Goal: Check status

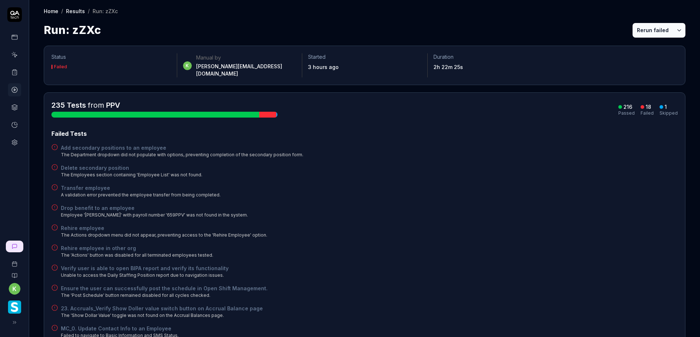
click at [644, 30] on button "Rerun failed" at bounding box center [653, 30] width 40 height 15
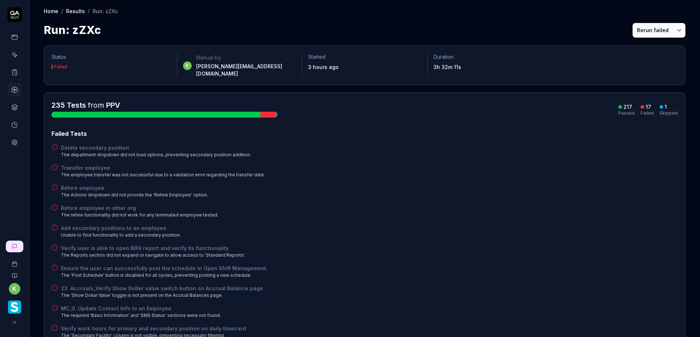
click at [638, 34] on button "Rerun failed" at bounding box center [653, 30] width 40 height 15
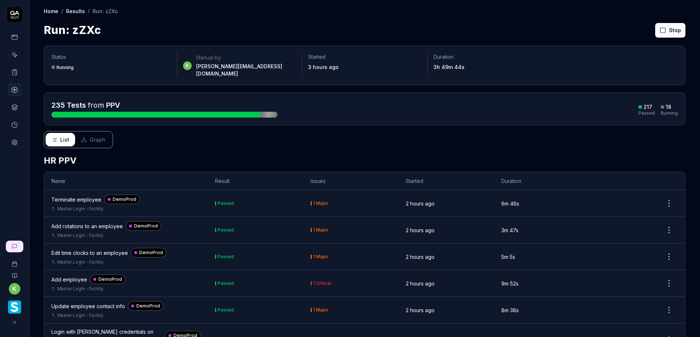
drag, startPoint x: 457, startPoint y: 161, endPoint x: 453, endPoint y: 155, distance: 7.3
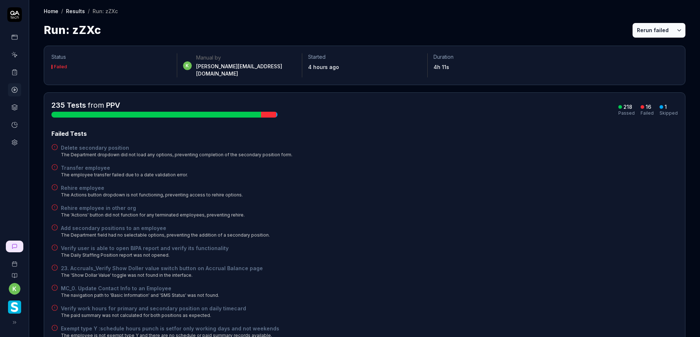
click at [485, 204] on div "Rehire employee in other org The 'Actions' button did not function for any term…" at bounding box center [364, 211] width 626 height 14
click at [652, 33] on button "Rerun failed" at bounding box center [653, 30] width 40 height 15
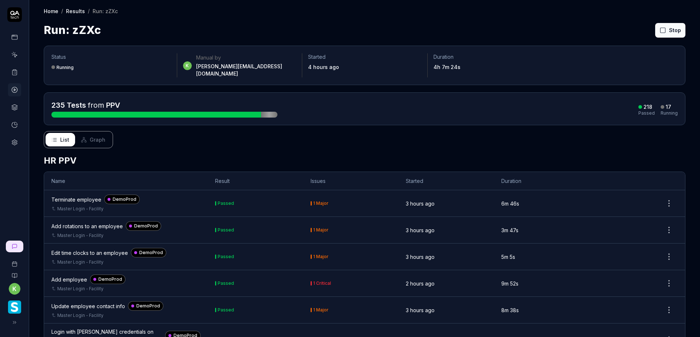
click at [585, 141] on div "List Graph" at bounding box center [365, 139] width 642 height 17
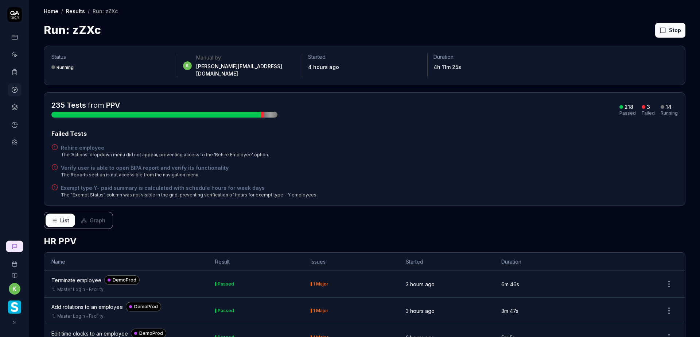
click at [483, 146] on div "Rehire employee The 'Actions' dropdown menu did not appear, preventing access t…" at bounding box center [364, 151] width 626 height 14
click at [424, 129] on div "Failed Tests" at bounding box center [364, 133] width 626 height 9
click at [549, 173] on div "Failed Tests Rehire employee The 'Actions' dropdown menu did not appear, preven…" at bounding box center [364, 163] width 626 height 69
click at [526, 170] on div "Verify user is able to open BIPA report and verify its functionality The Report…" at bounding box center [364, 171] width 626 height 14
drag, startPoint x: 647, startPoint y: 164, endPoint x: 650, endPoint y: 158, distance: 6.4
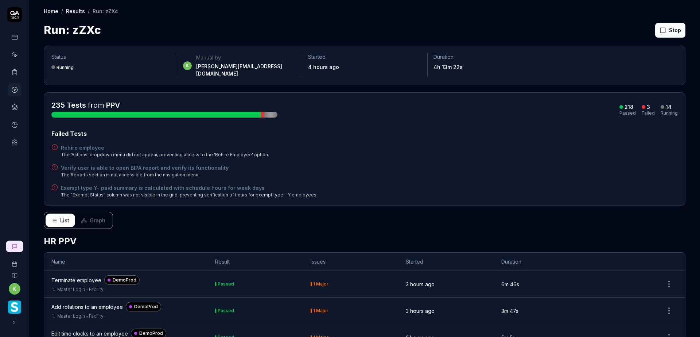
click at [648, 164] on div "Verify user is able to open BIPA report and verify its functionality The Report…" at bounding box center [364, 171] width 626 height 14
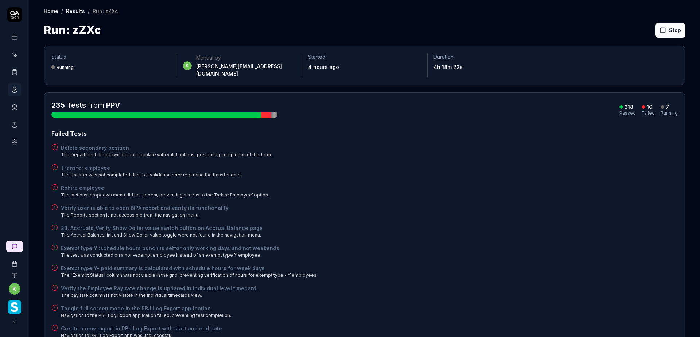
click at [585, 231] on div "23. Accruals_Verify Show Doller value switch button on Accrual Balance page The…" at bounding box center [364, 231] width 626 height 14
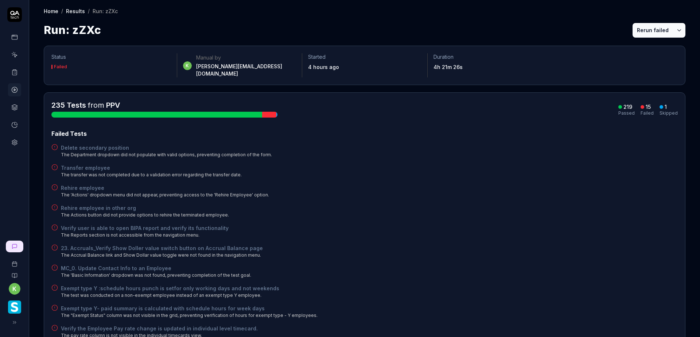
click at [639, 23] on button "Rerun failed" at bounding box center [653, 30] width 40 height 15
